Goal: Task Accomplishment & Management: Manage account settings

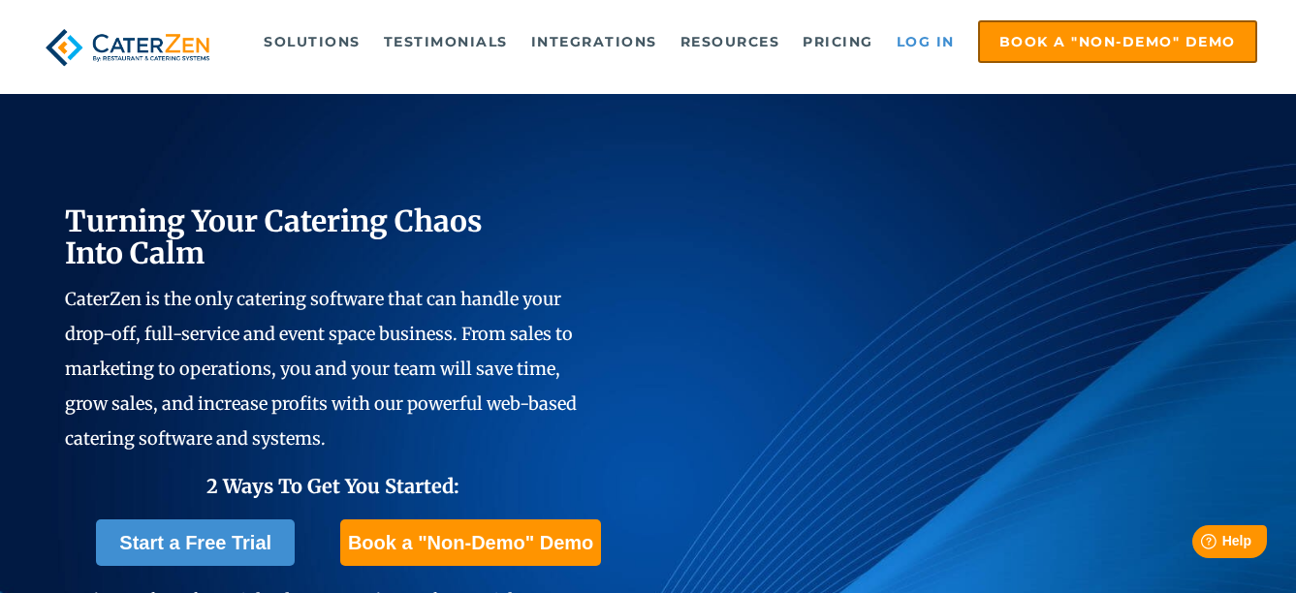
click at [952, 43] on link "Log in" at bounding box center [926, 41] width 78 height 39
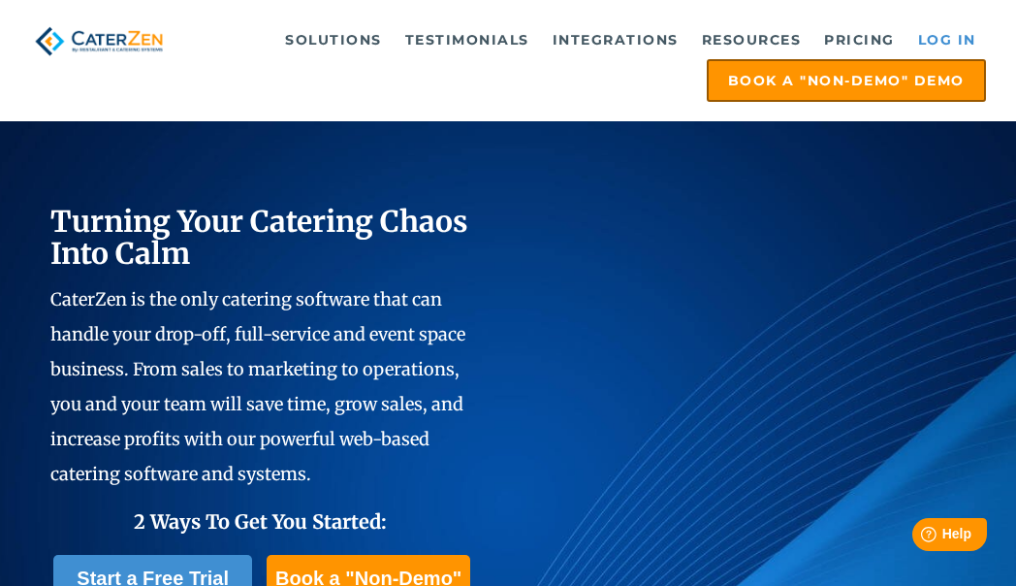
click at [937, 34] on link "Log in" at bounding box center [947, 39] width 78 height 39
